Goal: Information Seeking & Learning: Compare options

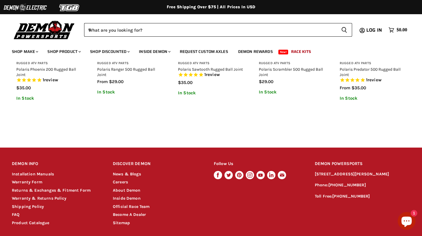
scroll to position [513, 0]
